Goal: Register for event/course

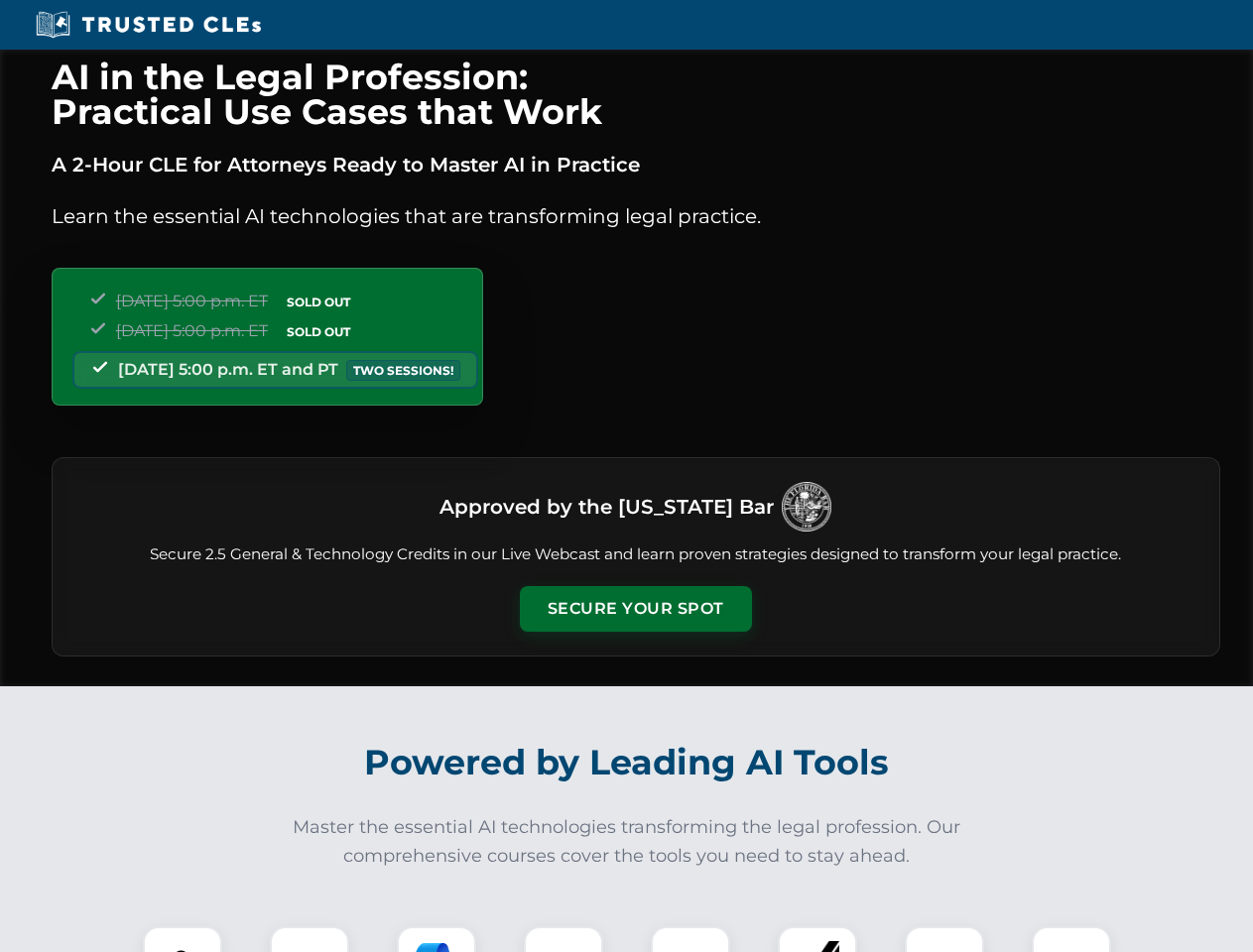
click at [635, 609] on button "Secure Your Spot" at bounding box center [636, 609] width 232 height 46
click at [183, 939] on img at bounding box center [183, 966] width 58 height 58
click at [310, 939] on div at bounding box center [310, 966] width 79 height 79
